Goal: Task Accomplishment & Management: Complete application form

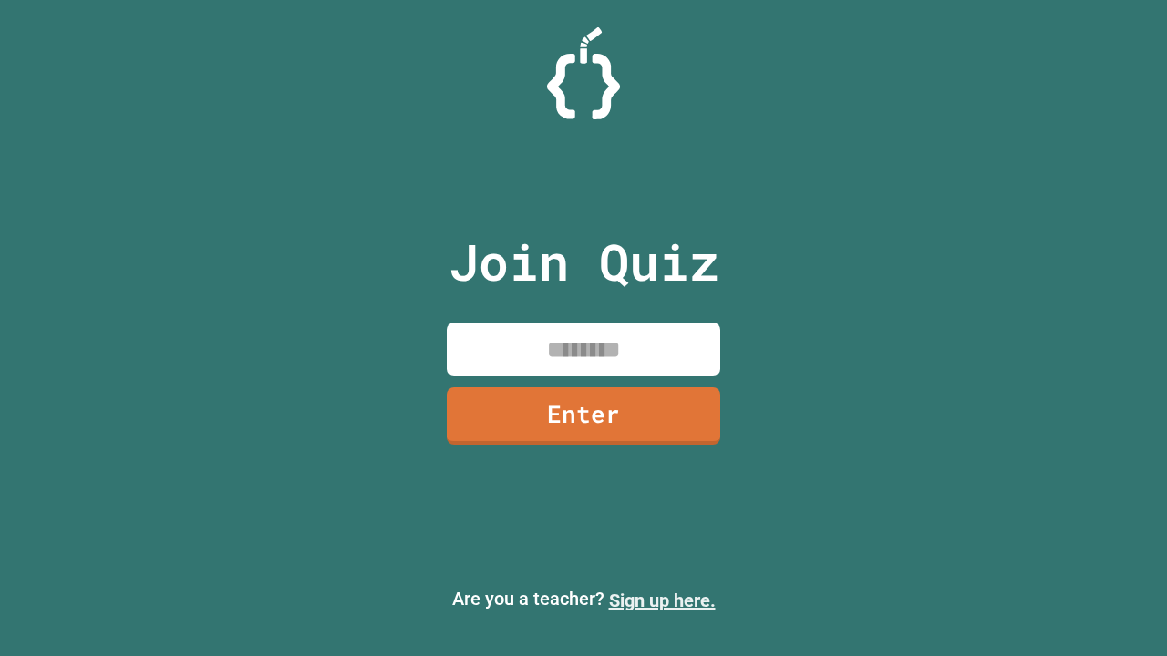
click at [662, 601] on link "Sign up here." at bounding box center [662, 601] width 107 height 22
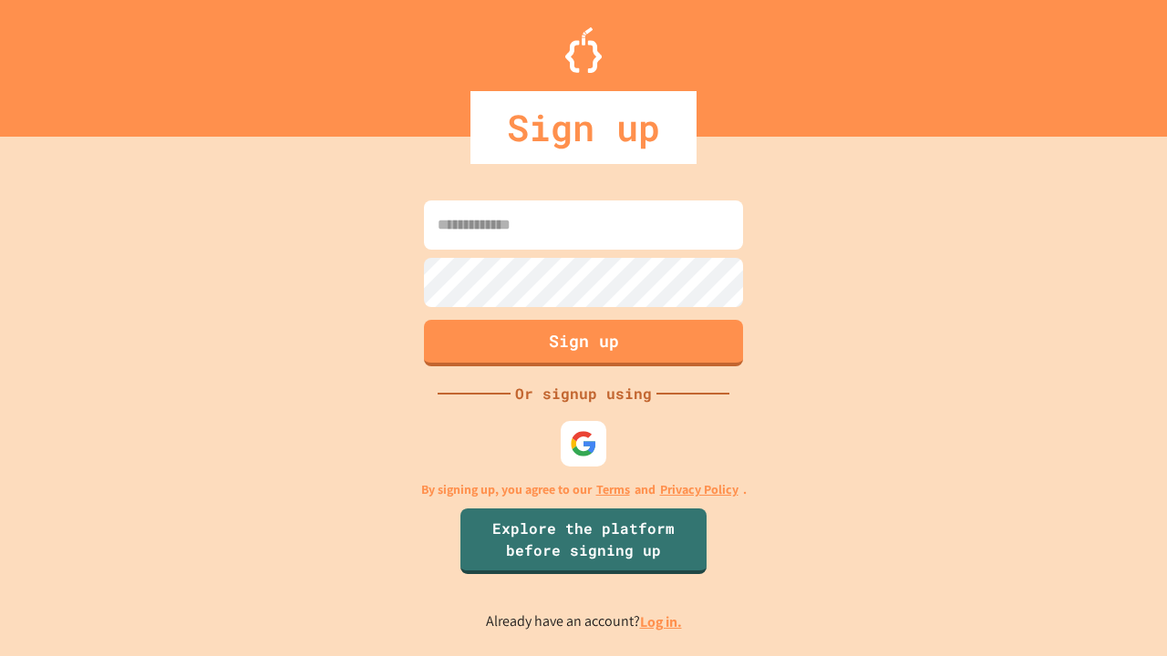
click at [662, 622] on link "Log in." at bounding box center [661, 622] width 42 height 19
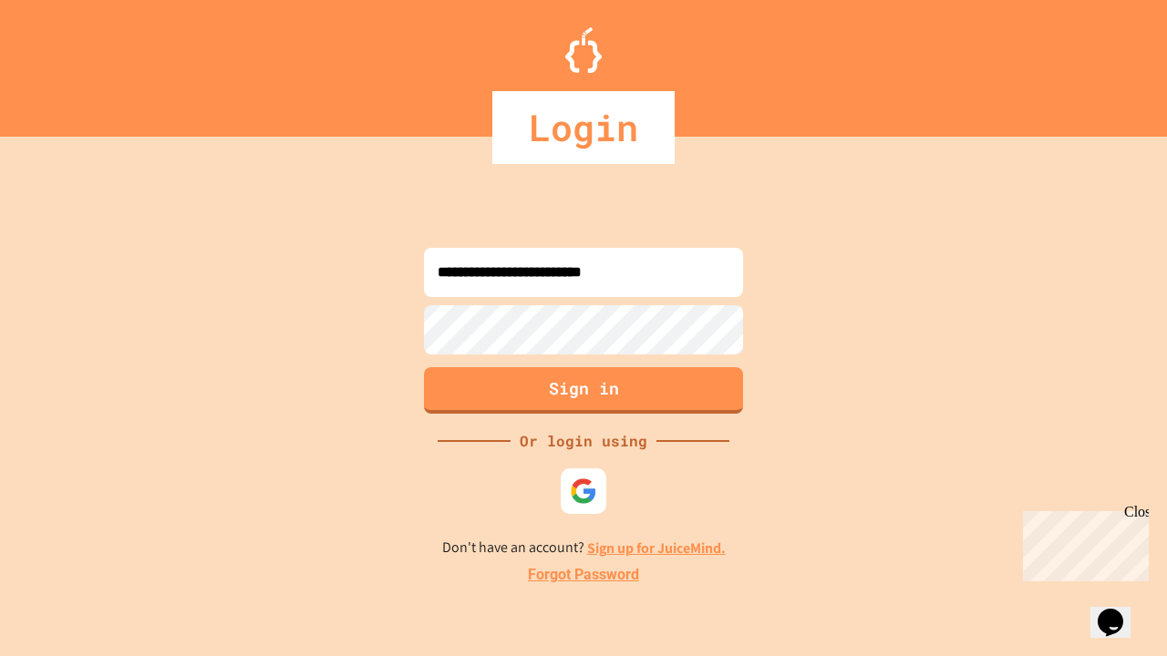
type input "**********"
